Goal: Task Accomplishment & Management: Manage account settings

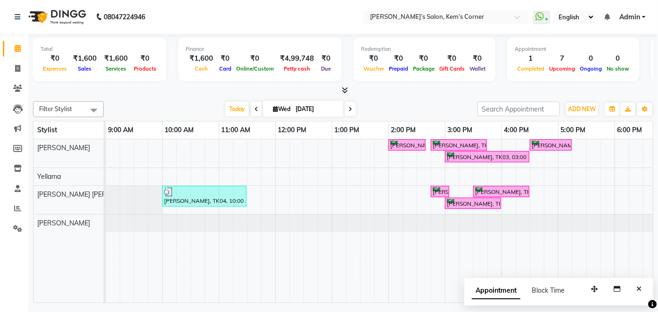
scroll to position [0, 187]
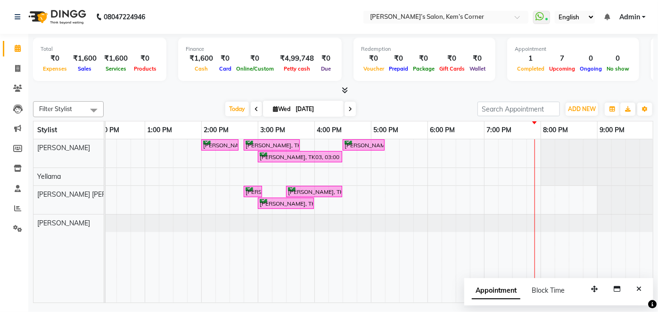
click at [656, 216] on div "Total ₹0 Expenses ₹1,600 Sales ₹1,600 Services ₹0 Products Finance ₹1,600 Cash …" at bounding box center [342, 170] width 629 height 272
click at [577, 305] on div "Appointment Block Time" at bounding box center [558, 292] width 189 height 29
click at [350, 107] on icon at bounding box center [350, 109] width 4 height 6
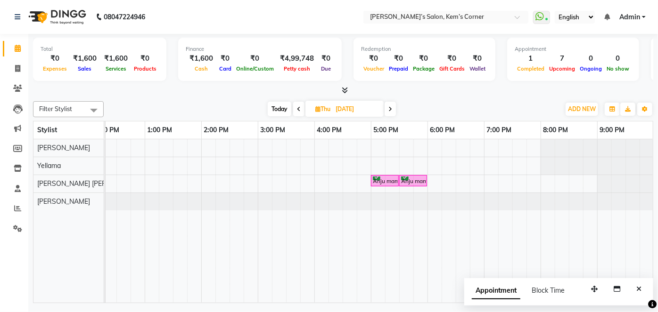
click at [389, 110] on icon at bounding box center [390, 109] width 4 height 6
type input "05-09-2025"
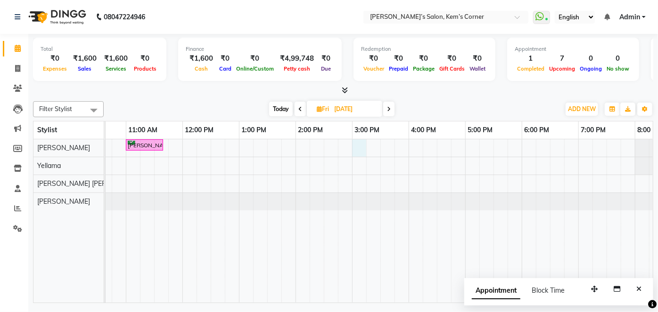
click at [356, 140] on div "Prabhat Podar, 11:00 AM-11:40 AM, Haircut - Male Hair Cut (Zaheer)" at bounding box center [380, 220] width 735 height 163
select select "50293"
select select "tentative"
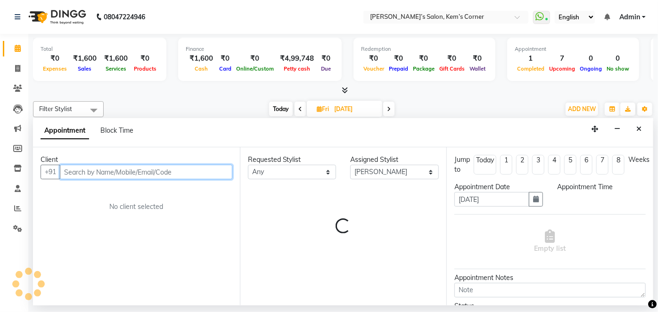
select select "900"
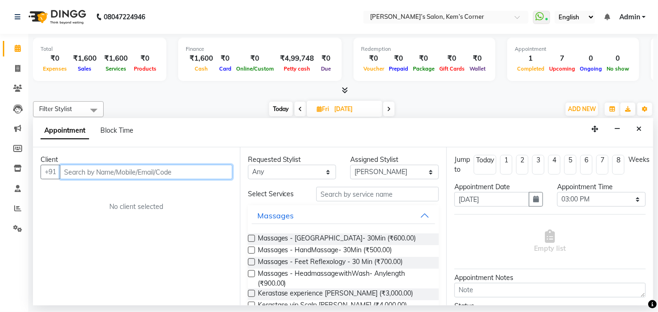
click at [159, 171] on input "text" at bounding box center [146, 172] width 172 height 15
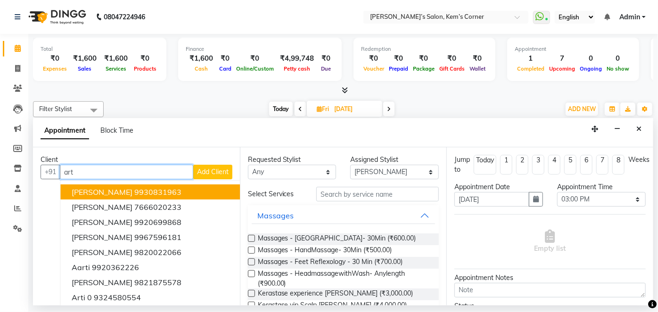
click at [139, 195] on ngb-highlight "9930831963" at bounding box center [157, 191] width 47 height 9
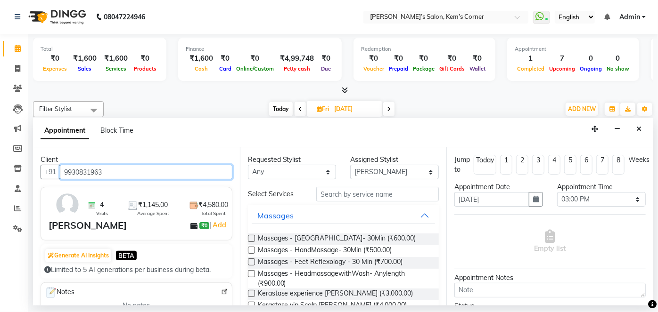
type input "9930831963"
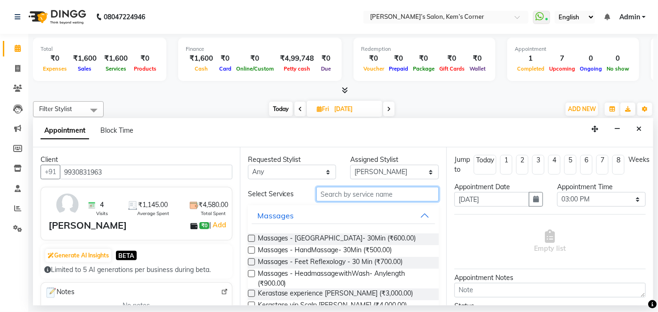
click at [335, 195] on input "text" at bounding box center [377, 194] width 122 height 15
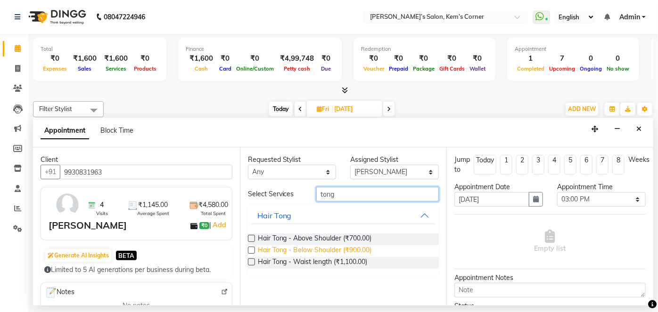
type input "tong"
click at [305, 250] on span "Hair Tong - Below Shoulder (₹900.00)" at bounding box center [315, 251] width 114 height 12
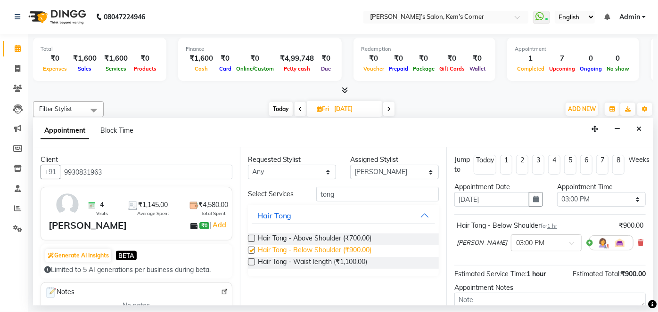
checkbox input "false"
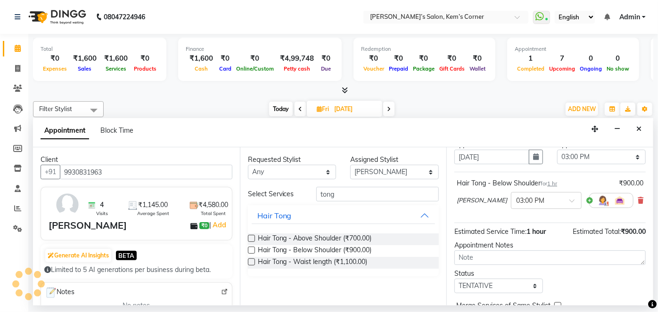
scroll to position [89, 0]
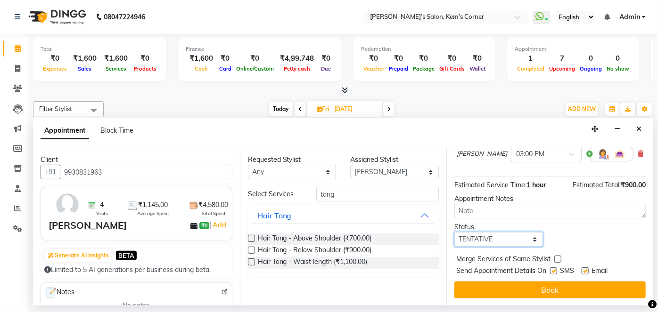
click at [528, 238] on select "Select TENTATIVE CONFIRM UPCOMING" at bounding box center [498, 239] width 89 height 15
select select "confirm booking"
click at [454, 232] on select "Select TENTATIVE CONFIRM UPCOMING" at bounding box center [498, 239] width 89 height 15
click at [510, 289] on button "Book" at bounding box center [549, 290] width 191 height 17
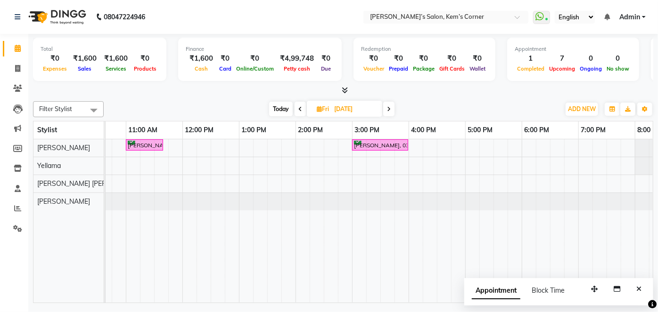
click at [276, 107] on span "Today" at bounding box center [281, 109] width 24 height 15
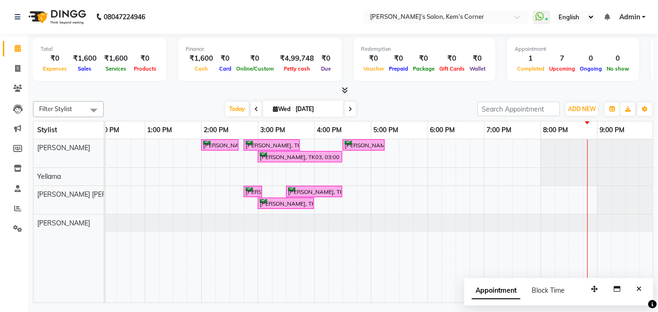
click at [348, 107] on icon at bounding box center [350, 109] width 4 height 6
type input "04-09-2025"
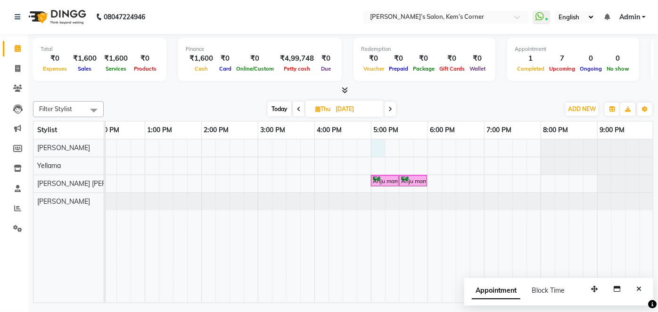
click at [377, 143] on div "Sahil Shah, 11:00 AM-11:40 AM, Haircut - Male Hair Cut (Zaheer) Anju mam f, 05:…" at bounding box center [286, 220] width 735 height 163
select select "50293"
select select "tentative"
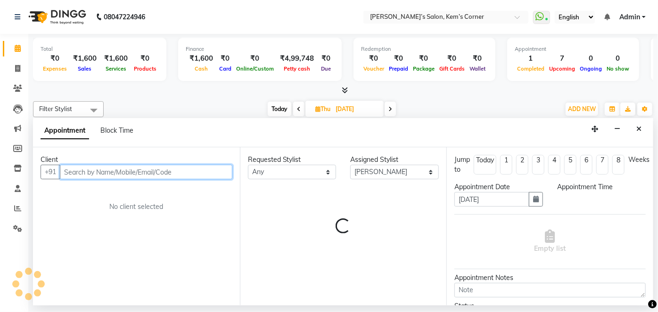
select select "1020"
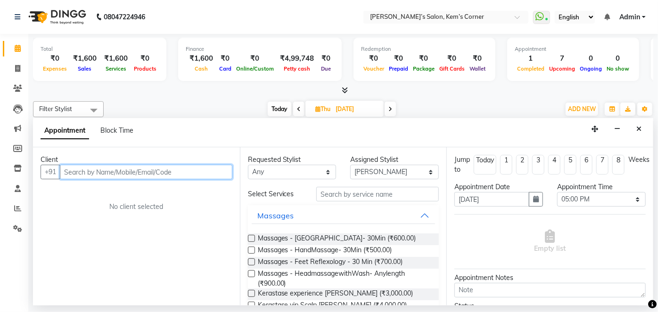
click at [211, 167] on input "text" at bounding box center [146, 172] width 172 height 15
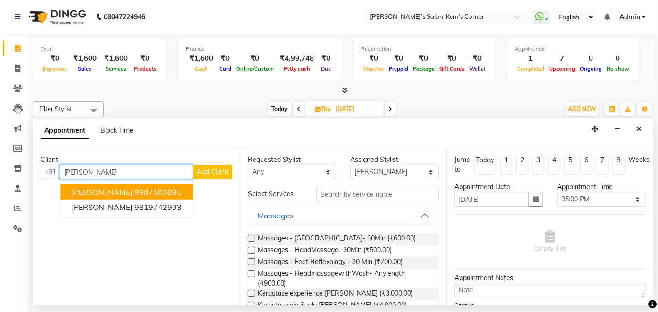
click at [116, 191] on span "Zaheer Salmani" at bounding box center [102, 191] width 61 height 9
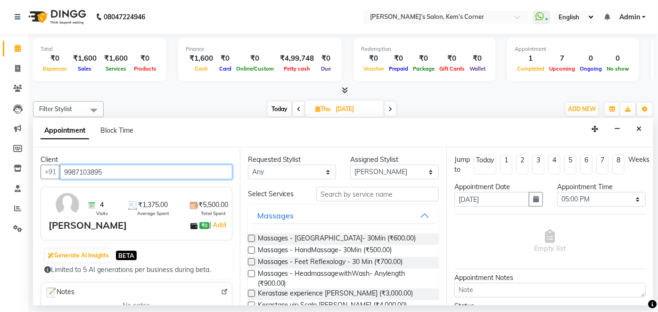
type input "9987103895"
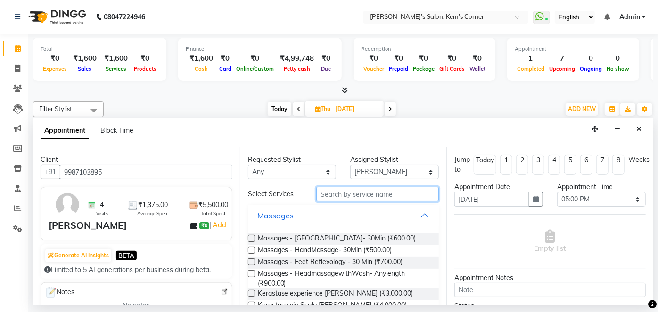
click at [333, 192] on input "text" at bounding box center [377, 194] width 122 height 15
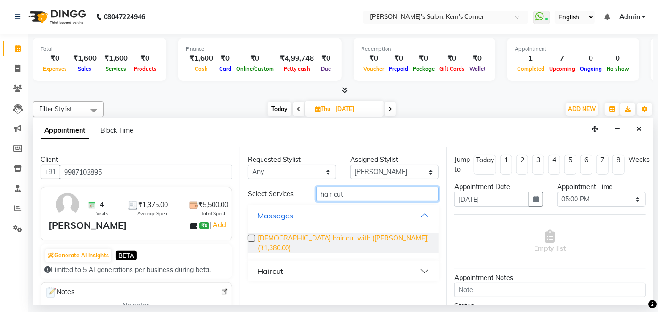
type input "hair cut"
click at [352, 238] on span "[DEMOGRAPHIC_DATA] hair cut with ([PERSON_NAME]) (₹1,380.00)" at bounding box center [345, 244] width 174 height 20
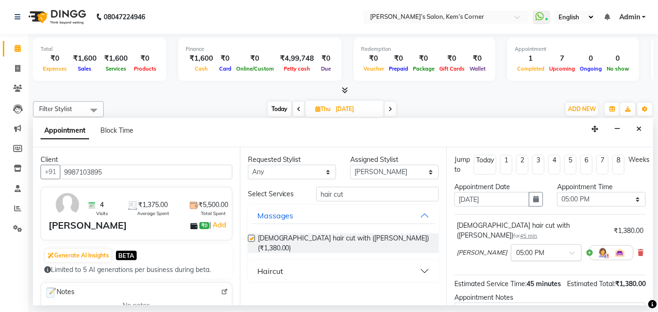
checkbox input "false"
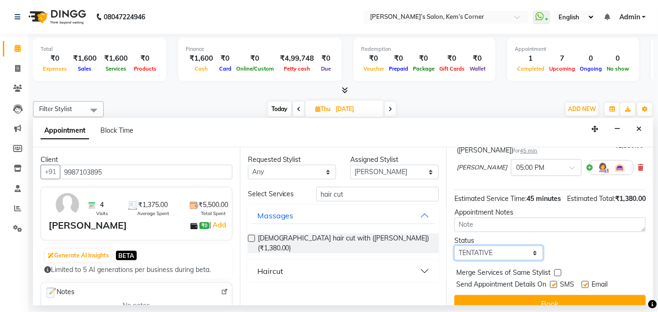
click at [526, 252] on select "Select TENTATIVE CONFIRM UPCOMING" at bounding box center [498, 253] width 89 height 15
select select "confirm booking"
click at [454, 246] on select "Select TENTATIVE CONFIRM UPCOMING" at bounding box center [498, 253] width 89 height 15
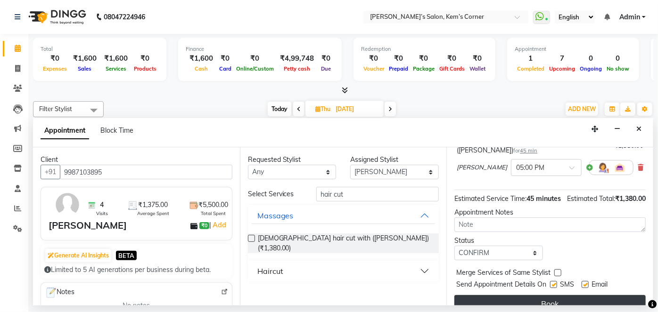
click at [488, 297] on button "Book" at bounding box center [549, 303] width 191 height 17
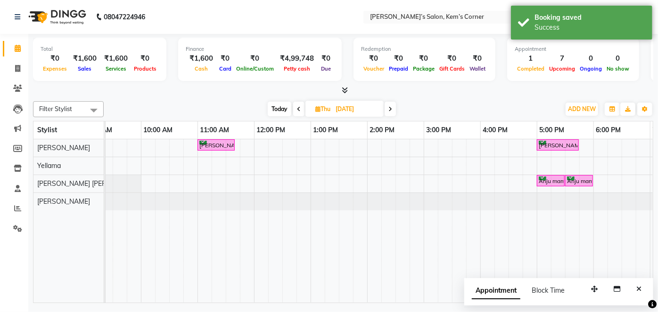
scroll to position [0, 19]
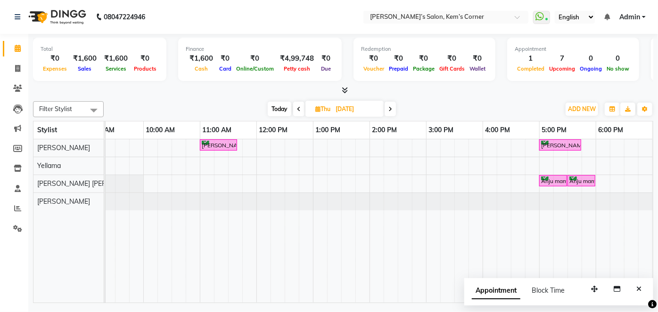
click at [277, 106] on span "Today" at bounding box center [280, 109] width 24 height 15
type input "[DATE]"
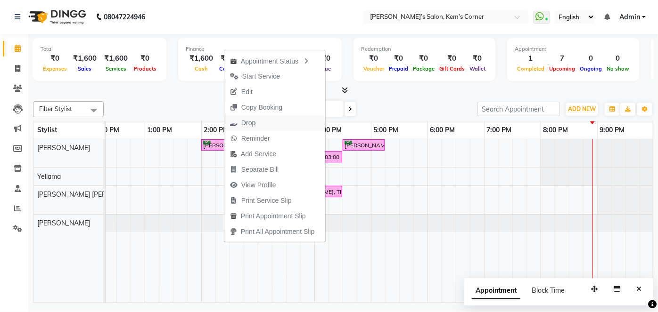
click at [243, 123] on span "Drop" at bounding box center [248, 123] width 14 height 10
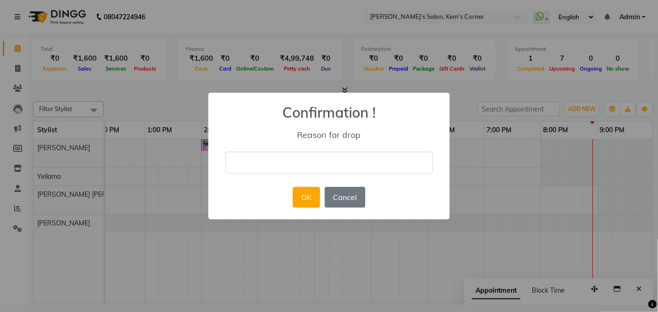
click at [264, 161] on input "text" at bounding box center [328, 163] width 207 height 22
type input "no"
click at [305, 194] on button "OK" at bounding box center [306, 197] width 27 height 21
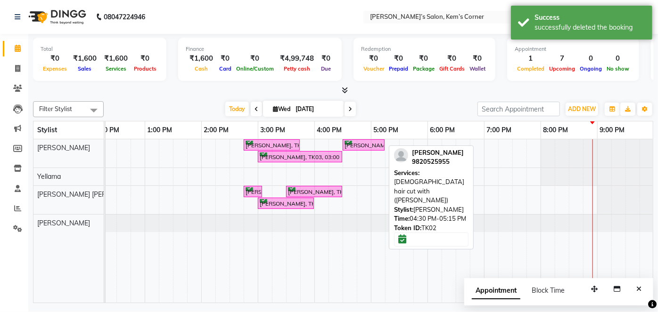
click at [365, 144] on div "[PERSON_NAME], TK02, 04:30 PM-05:15 PM, [DEMOGRAPHIC_DATA] hair cut with ([PERS…" at bounding box center [363, 145] width 40 height 9
select select "6"
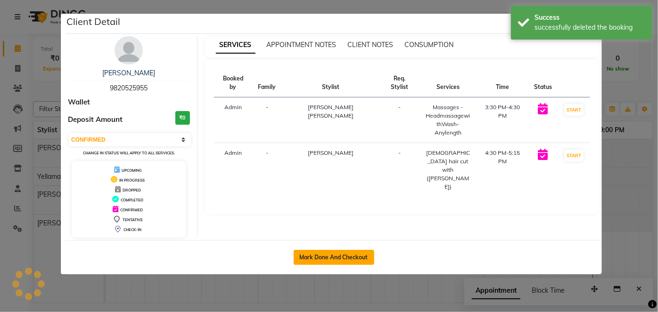
click at [323, 253] on button "Mark Done And Checkout" at bounding box center [333, 257] width 81 height 15
select select "service"
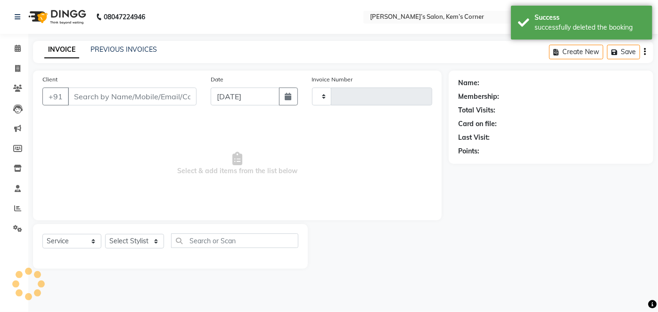
type input "0440"
select select "6386"
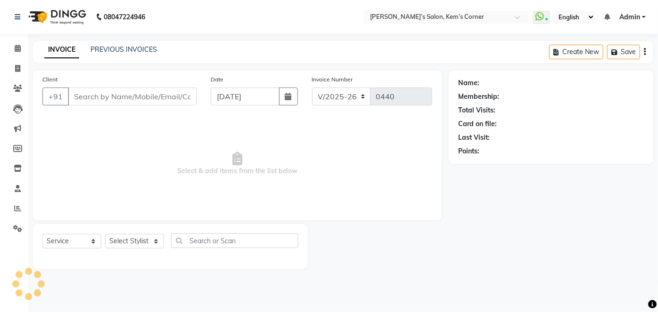
select select "3"
type input "9820525955"
select select "62914"
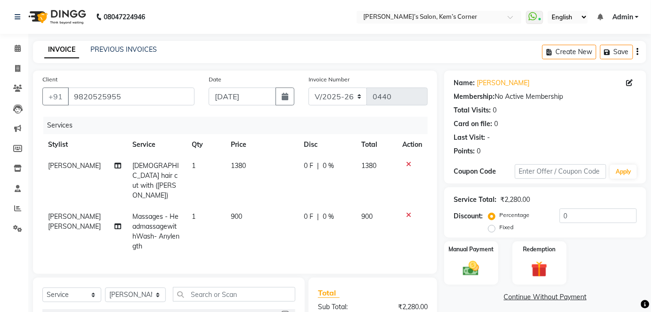
click at [244, 162] on td "1380" at bounding box center [261, 180] width 73 height 51
select select "50293"
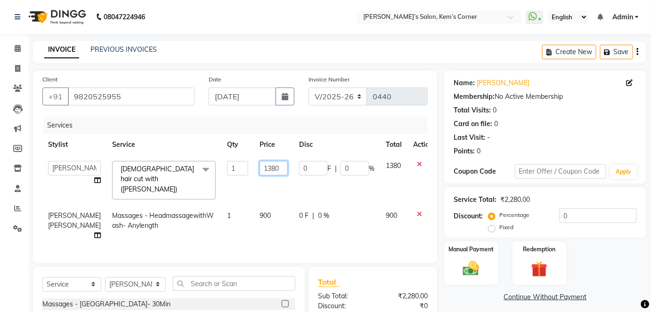
click at [263, 171] on input "1380" at bounding box center [274, 168] width 28 height 15
type input "1"
type input "1100"
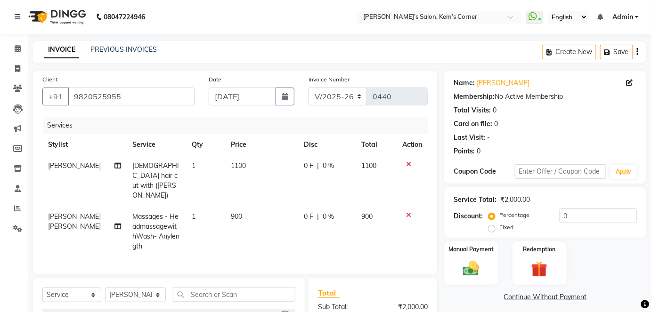
click at [249, 206] on td "900" at bounding box center [261, 231] width 73 height 51
select select "62914"
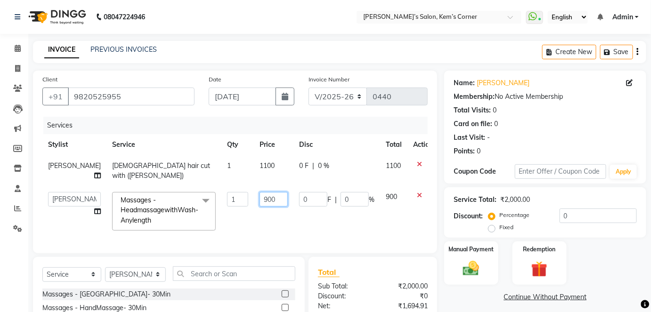
click at [262, 192] on input "900" at bounding box center [274, 199] width 28 height 15
type input "9"
type input "600"
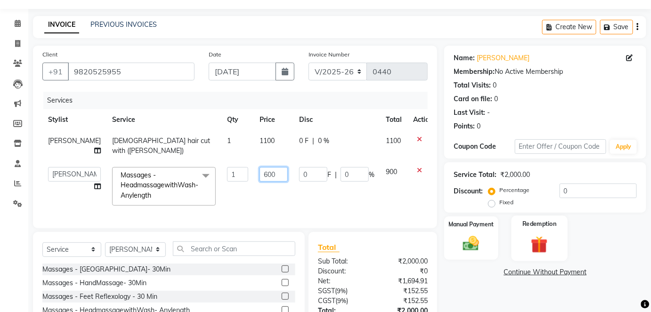
scroll to position [42, 0]
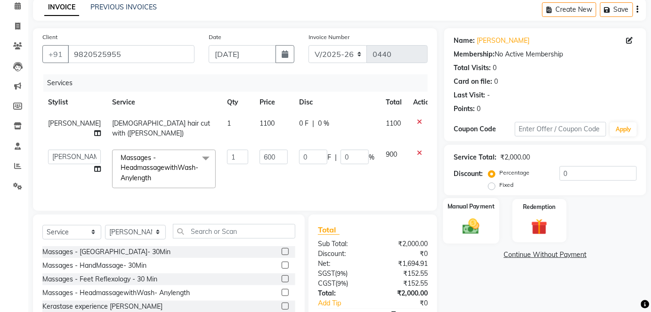
click at [474, 212] on div "Manual Payment" at bounding box center [471, 221] width 56 height 46
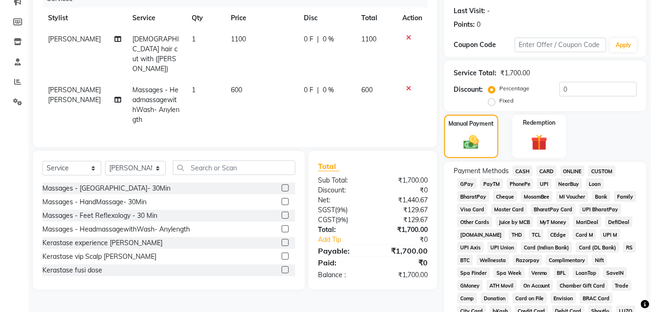
scroll to position [128, 0]
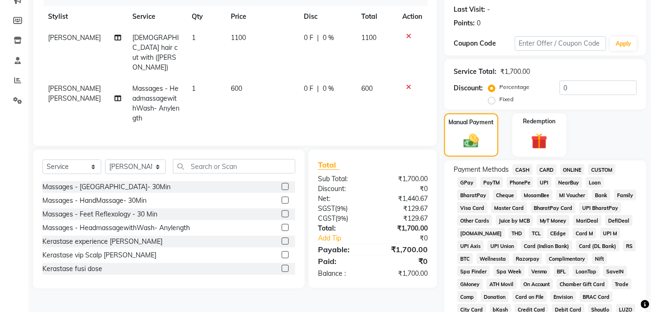
click at [569, 168] on span "ONLINE" at bounding box center [573, 169] width 24 height 11
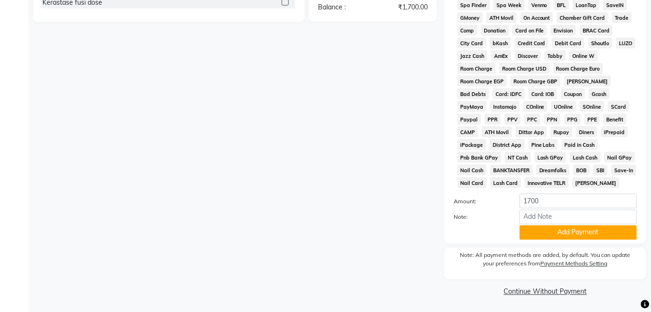
scroll to position [397, 0]
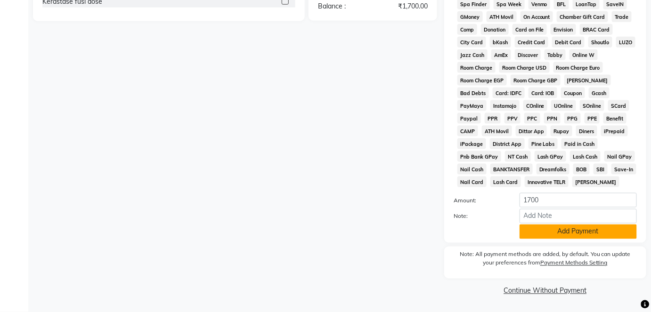
click at [553, 236] on button "Add Payment" at bounding box center [578, 232] width 117 height 15
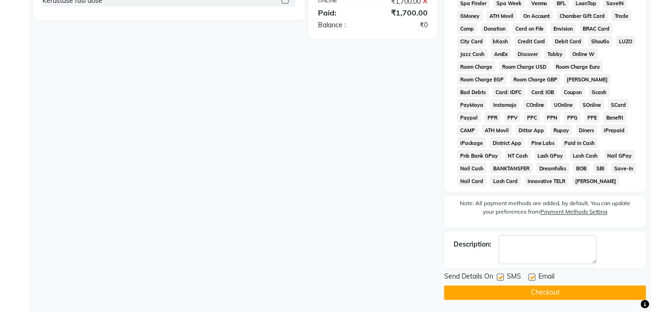
click at [530, 278] on label at bounding box center [531, 277] width 7 height 7
click at [530, 278] on input "checkbox" at bounding box center [531, 278] width 6 height 6
checkbox input "false"
click at [530, 291] on button "Checkout" at bounding box center [545, 293] width 202 height 15
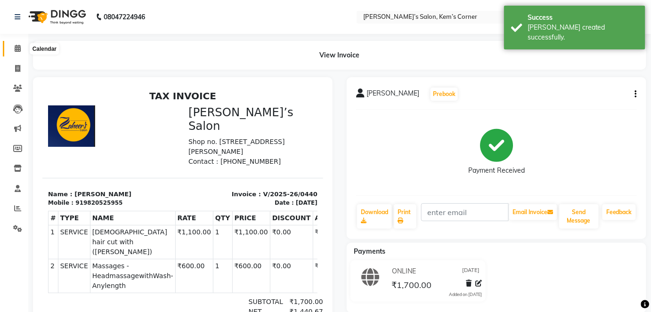
click at [18, 49] on icon at bounding box center [18, 48] width 6 height 7
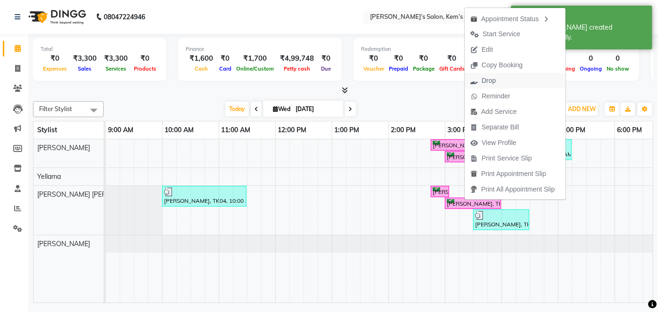
drag, startPoint x: 479, startPoint y: 82, endPoint x: 476, endPoint y: 86, distance: 5.3
click at [476, 86] on span "Drop" at bounding box center [482, 81] width 37 height 16
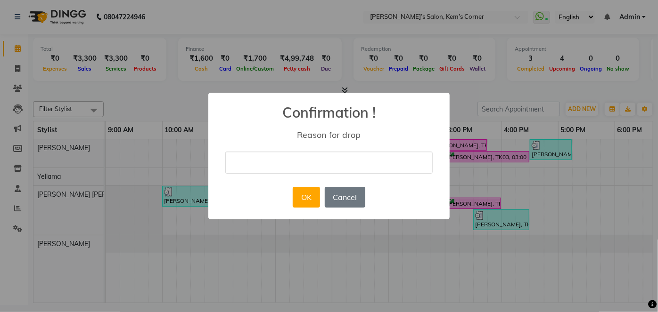
click at [281, 165] on input "text" at bounding box center [328, 163] width 207 height 22
type input "no"
click at [301, 202] on button "OK" at bounding box center [306, 197] width 27 height 21
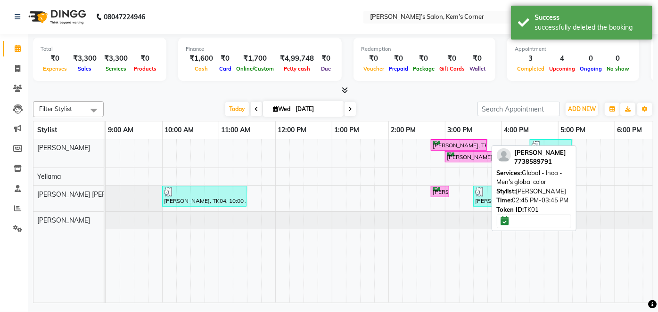
click at [439, 146] on div "[PERSON_NAME], TK01, 02:45 PM-03:45 PM, Global - Inoa - Men's global color" at bounding box center [458, 145] width 54 height 9
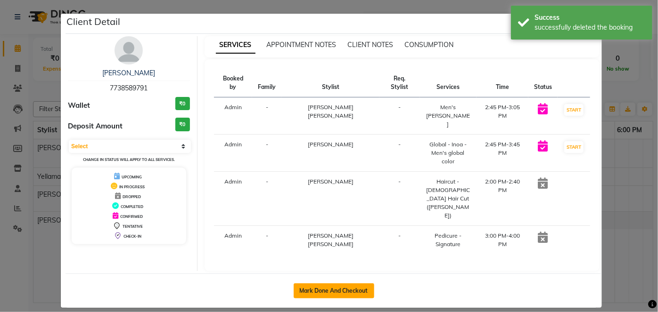
click at [315, 284] on button "Mark Done And Checkout" at bounding box center [333, 291] width 81 height 15
select select "6386"
select select "service"
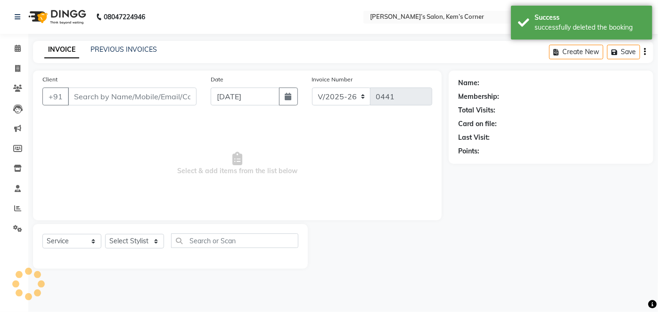
type input "7738589791"
select select "62914"
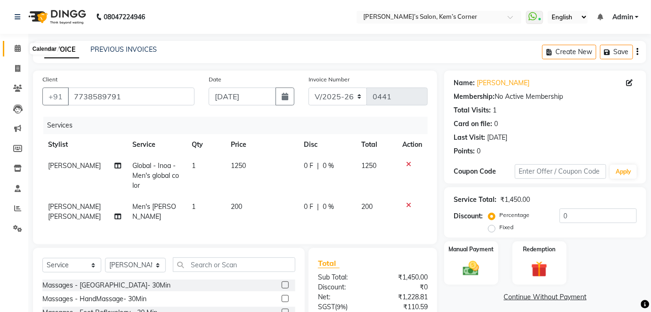
click at [15, 49] on icon at bounding box center [18, 48] width 6 height 7
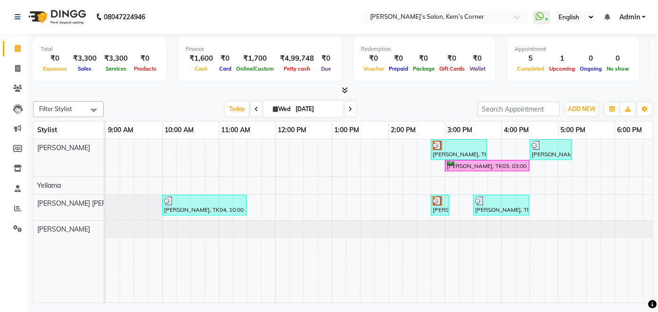
click at [158, 0] on nav "08047224946 Select Location × Zaheer’s Salon, Kem’s Corner WhatsApp Status ✕ St…" at bounding box center [329, 17] width 658 height 34
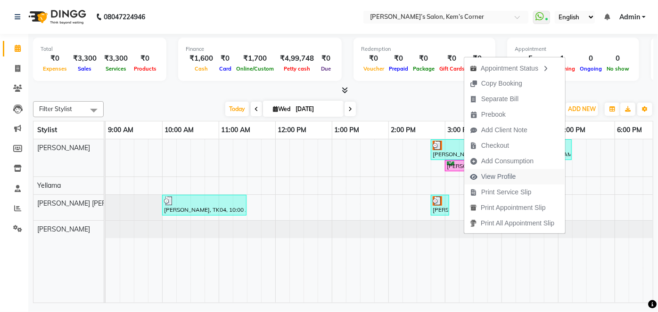
click at [471, 175] on icon "button" at bounding box center [474, 177] width 8 height 7
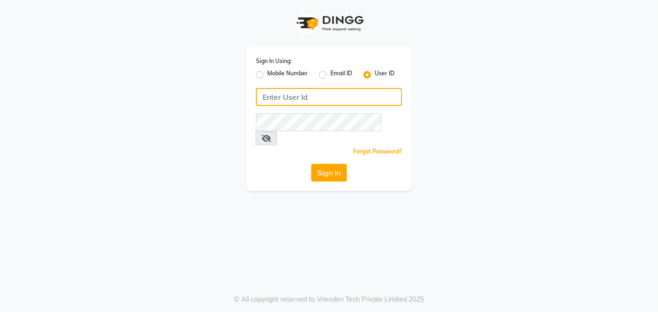
click at [274, 94] on input "Username" at bounding box center [329, 97] width 146 height 18
type input "[PERSON_NAME]"
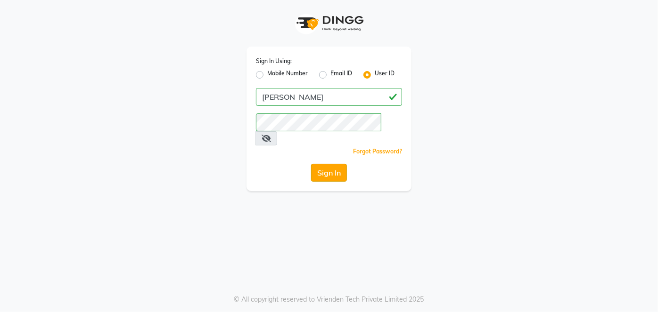
click at [323, 164] on button "Sign In" at bounding box center [329, 173] width 36 height 18
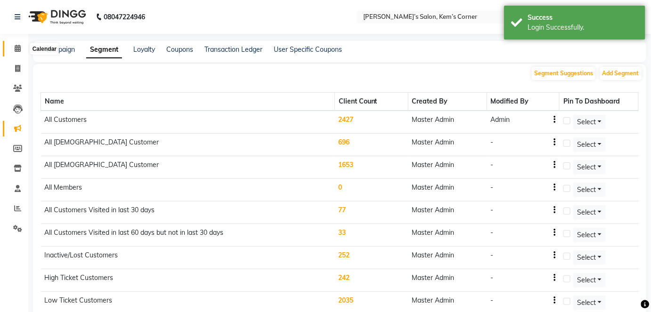
click at [13, 50] on span at bounding box center [17, 48] width 16 height 11
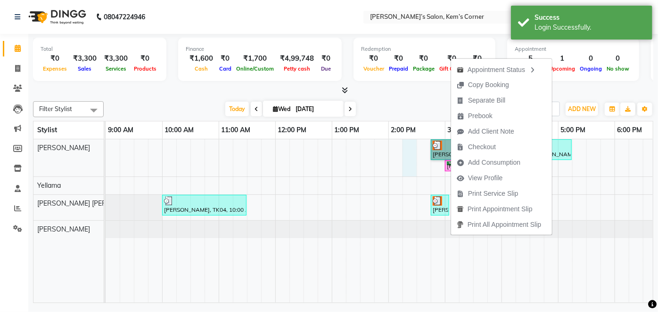
click at [411, 154] on div "[PERSON_NAME], TK01, 02:45 PM-03:45 PM, Global - Inoa - Men's global color [PER…" at bounding box center [473, 220] width 735 height 163
select select "50293"
select select "855"
select select "tentative"
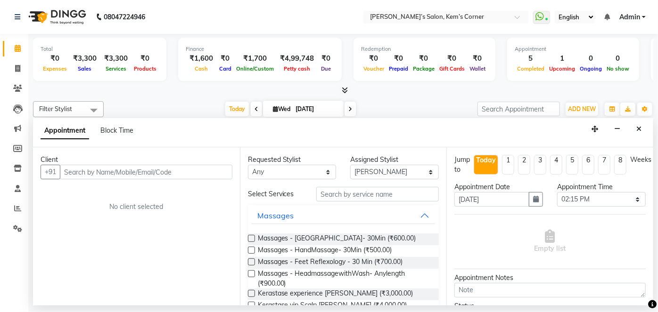
drag, startPoint x: 640, startPoint y: 127, endPoint x: 599, endPoint y: 133, distance: 41.4
click at [632, 127] on button "Close" at bounding box center [639, 129] width 14 height 15
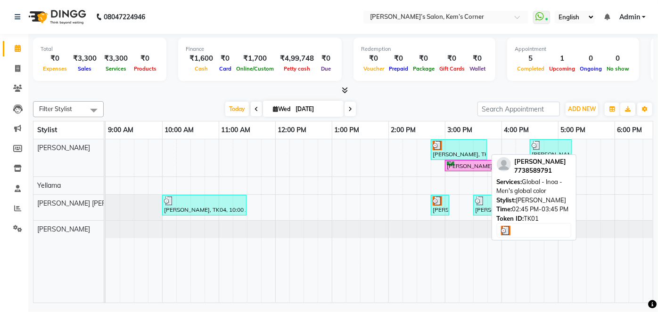
click at [468, 148] on div at bounding box center [458, 145] width 52 height 9
select select "3"
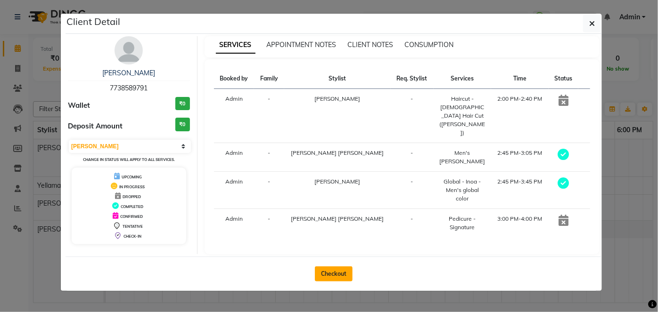
click at [340, 267] on button "Checkout" at bounding box center [334, 274] width 38 height 15
select select "6386"
select select "service"
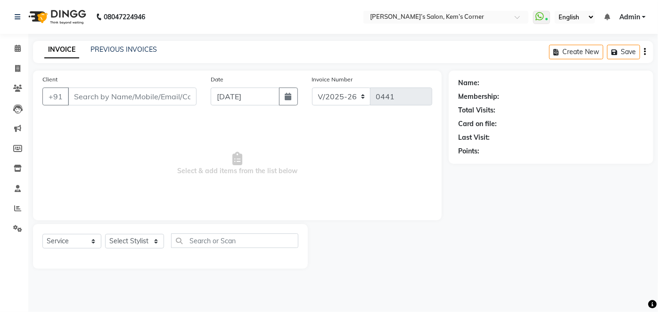
type input "7738589791"
select select "62914"
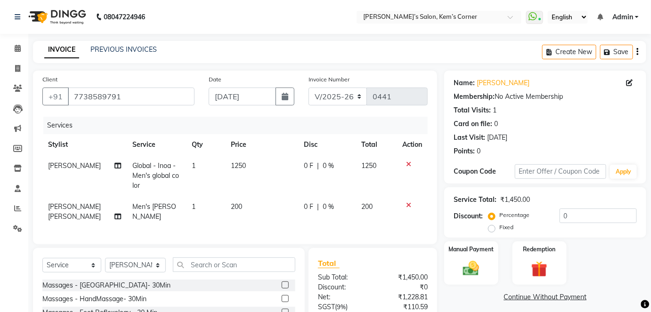
drag, startPoint x: 404, startPoint y: 162, endPoint x: 407, endPoint y: 174, distance: 12.1
click at [405, 163] on div at bounding box center [412, 164] width 20 height 7
click at [406, 164] on icon at bounding box center [408, 164] width 5 height 7
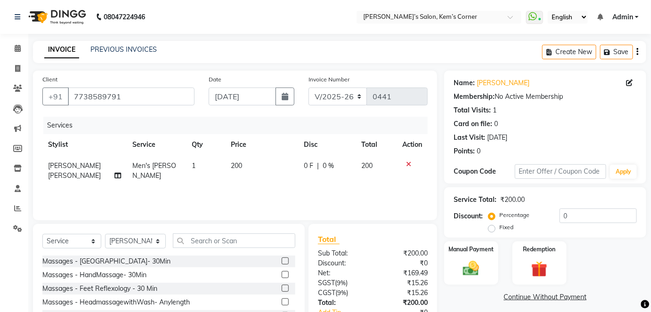
click at [406, 164] on icon at bounding box center [408, 164] width 5 height 7
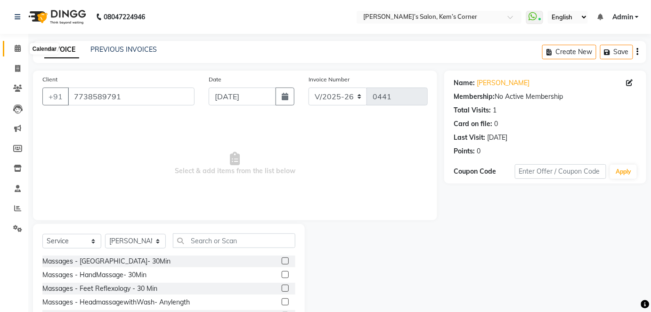
click at [16, 49] on icon at bounding box center [18, 48] width 6 height 7
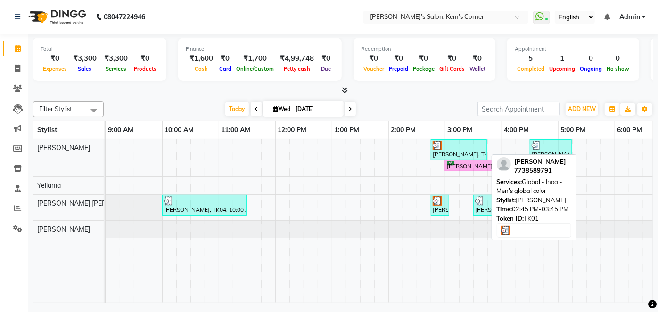
click at [461, 146] on div at bounding box center [458, 145] width 52 height 9
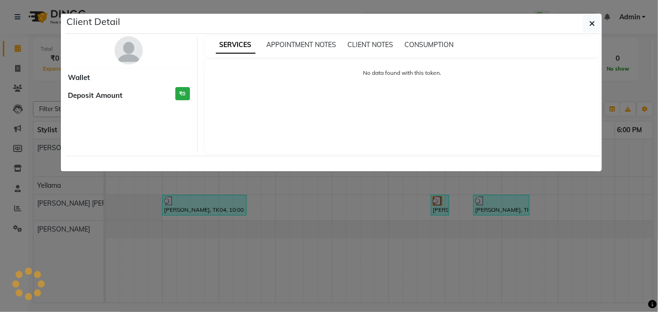
select select "3"
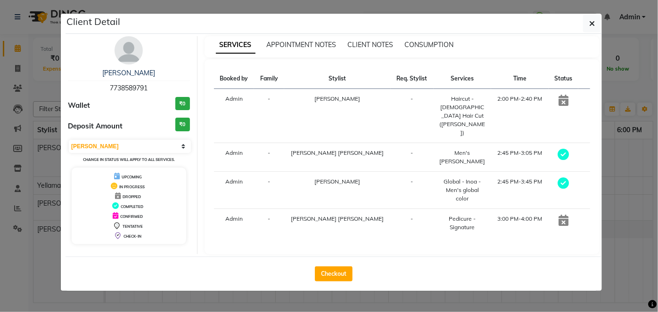
click at [452, 149] on div "Men's [PERSON_NAME]" at bounding box center [462, 157] width 47 height 17
click at [558, 149] on icon at bounding box center [563, 154] width 11 height 11
click at [565, 209] on td at bounding box center [563, 223] width 30 height 29
click at [557, 209] on td at bounding box center [563, 223] width 30 height 29
click at [560, 99] on icon at bounding box center [563, 100] width 10 height 11
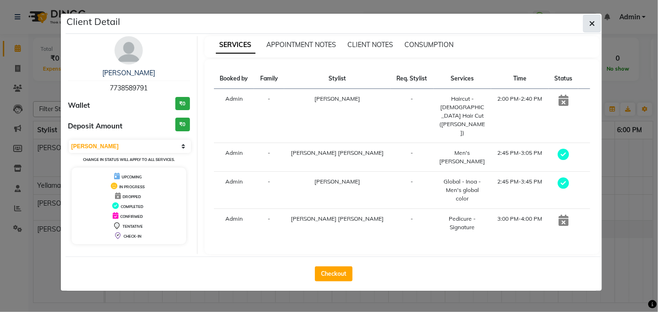
click at [590, 25] on icon "button" at bounding box center [592, 24] width 6 height 8
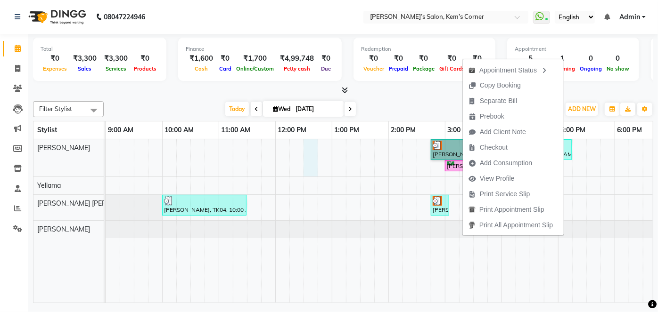
click at [317, 166] on div "[PERSON_NAME], TK01, 02:45 PM-03:45 PM, Global - Inoa - Men's global color [PER…" at bounding box center [473, 220] width 735 height 163
select select "50293"
select select "tentative"
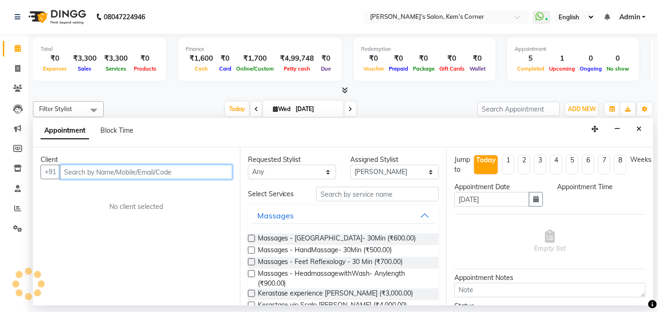
select select "750"
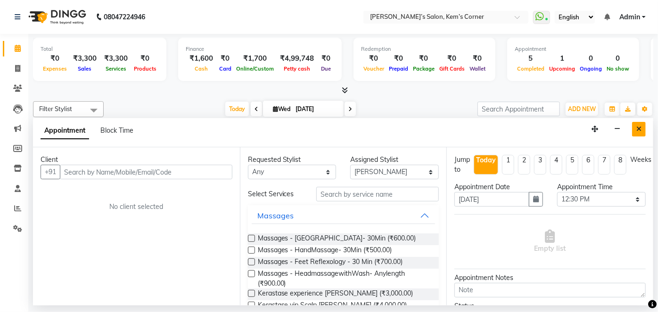
click at [637, 124] on button "Close" at bounding box center [639, 129] width 14 height 15
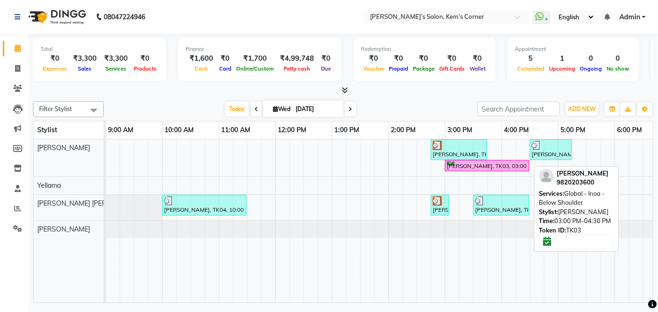
click at [464, 166] on div "[PERSON_NAME], TK03, 03:00 PM-04:30 PM, Global - Inoa - Below Shoulder" at bounding box center [487, 166] width 82 height 9
select select "6"
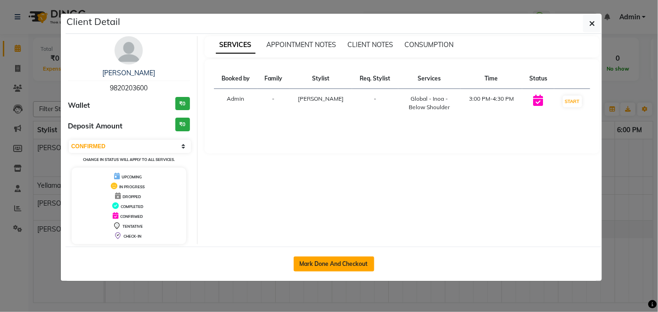
click at [312, 262] on button "Mark Done And Checkout" at bounding box center [333, 264] width 81 height 15
select select "service"
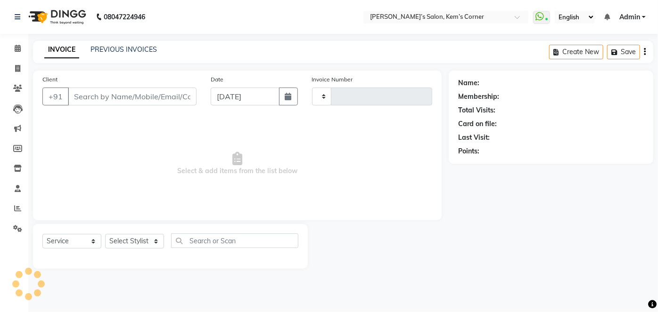
type input "0441"
select select "3"
select select "6386"
type input "9820203600"
select select "50293"
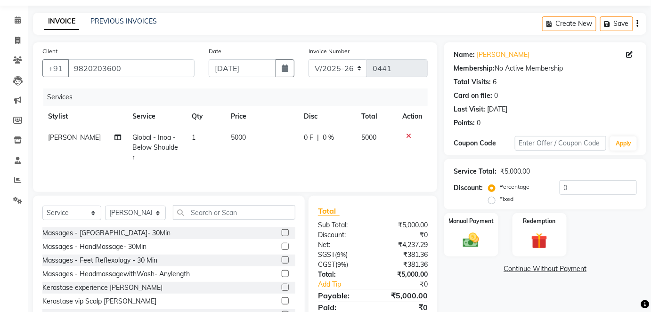
scroll to position [42, 0]
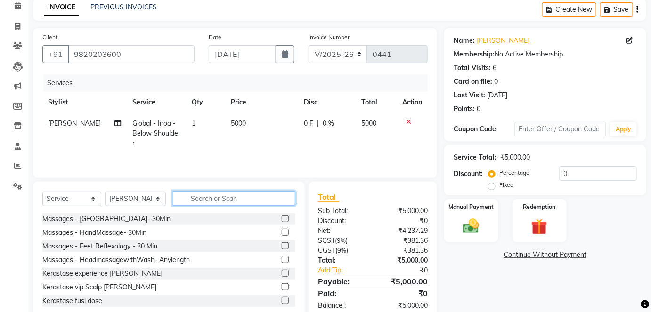
click at [228, 200] on input "text" at bounding box center [234, 198] width 122 height 15
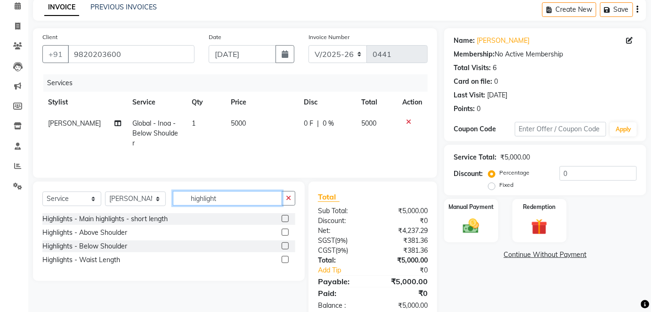
type input "highlight"
click at [284, 243] on label at bounding box center [285, 246] width 7 height 7
click at [284, 244] on input "checkbox" at bounding box center [285, 247] width 6 height 6
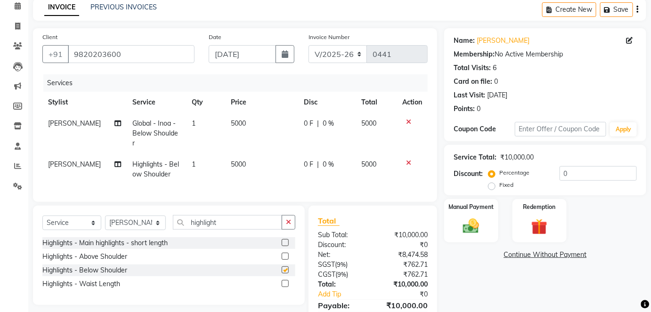
checkbox input "false"
click at [242, 122] on td "5000" at bounding box center [261, 133] width 73 height 41
select select "50293"
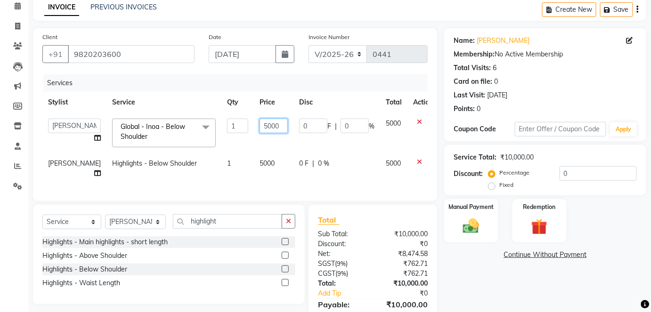
click at [263, 125] on input "5000" at bounding box center [274, 126] width 28 height 15
type input "5"
type input "4000"
click at [258, 157] on td "5000" at bounding box center [274, 168] width 40 height 31
select select "50293"
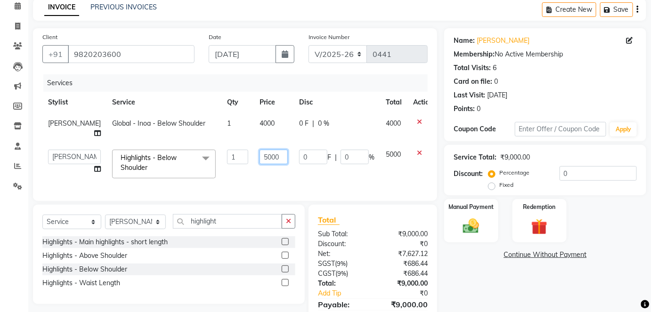
click at [260, 150] on input "5000" at bounding box center [274, 157] width 28 height 15
type input "5"
type input "4000"
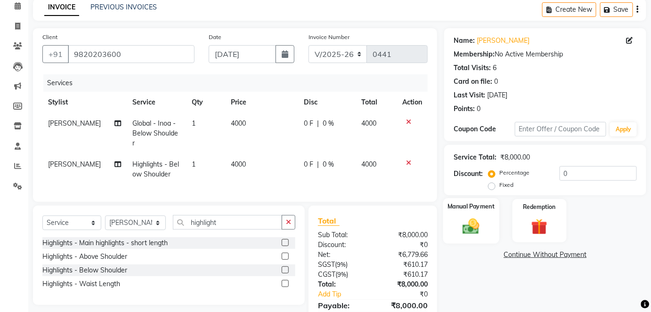
click at [485, 206] on label "Manual Payment" at bounding box center [470, 206] width 47 height 9
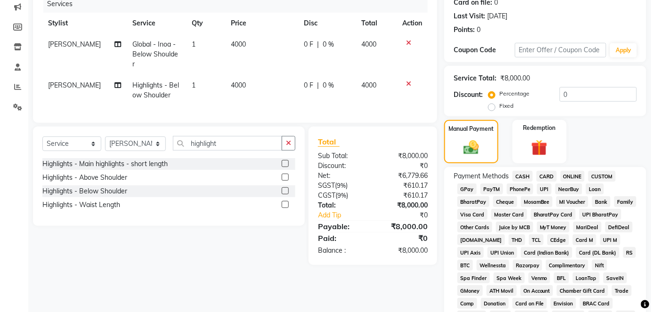
scroll to position [128, 0]
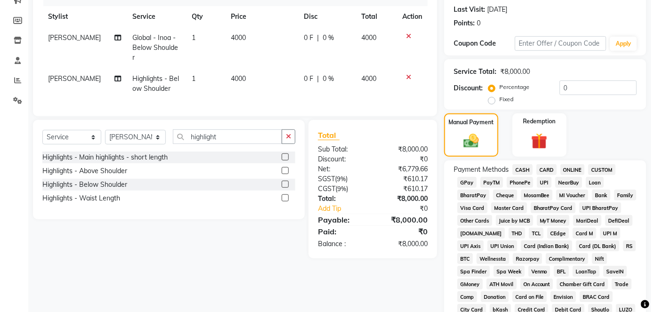
click at [572, 166] on span "ONLINE" at bounding box center [573, 169] width 24 height 11
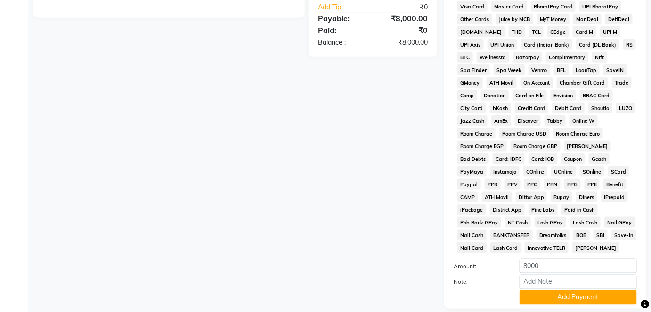
scroll to position [397, 0]
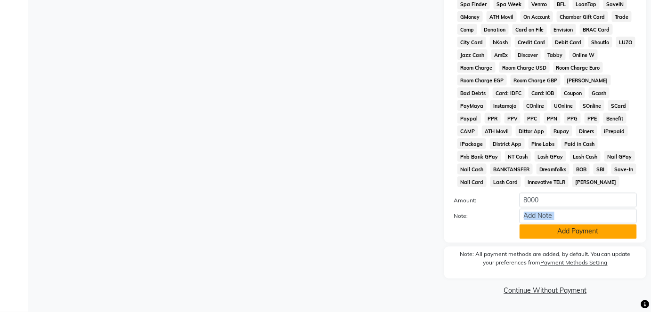
click at [576, 227] on div "Amount: 8000 Note: Add Payment" at bounding box center [545, 216] width 183 height 46
click at [574, 230] on button "Add Payment" at bounding box center [578, 232] width 117 height 15
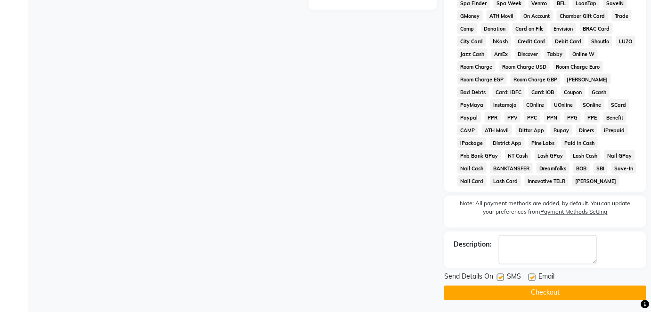
scroll to position [399, 0]
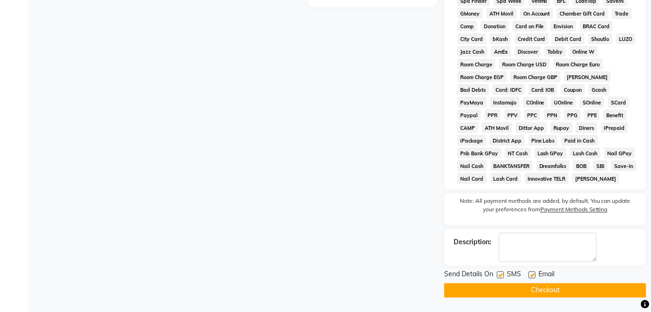
drag, startPoint x: 533, startPoint y: 273, endPoint x: 530, endPoint y: 276, distance: 5.0
click at [533, 273] on label at bounding box center [531, 275] width 7 height 7
click at [533, 273] on input "checkbox" at bounding box center [531, 276] width 6 height 6
checkbox input "false"
drag, startPoint x: 528, startPoint y: 292, endPoint x: 521, endPoint y: 285, distance: 9.3
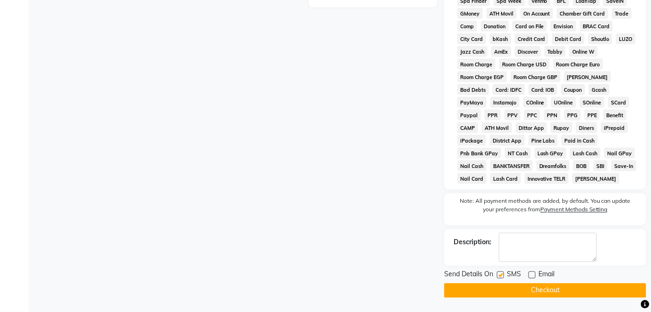
click at [521, 285] on button "Checkout" at bounding box center [545, 291] width 202 height 15
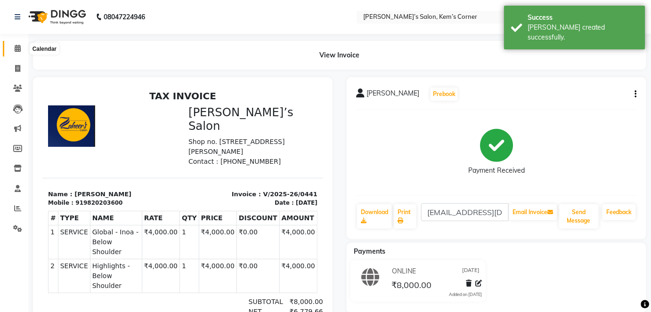
click at [15, 48] on icon at bounding box center [18, 48] width 6 height 7
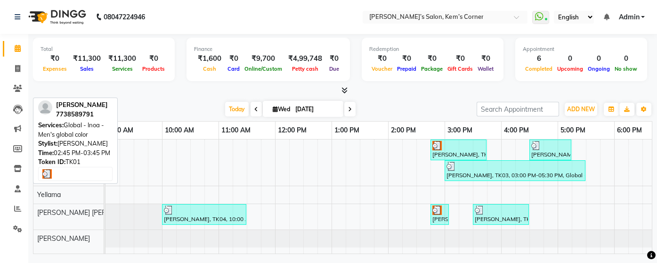
drag, startPoint x: 490, startPoint y: 135, endPoint x: 495, endPoint y: 117, distance: 18.5
click at [495, 117] on div "Filter Stylist Select All [PERSON_NAME] [PERSON_NAME] [PERSON_NAME] [DATE] [DAT…" at bounding box center [342, 176] width 619 height 156
